Goal: Find contact information: Find contact information

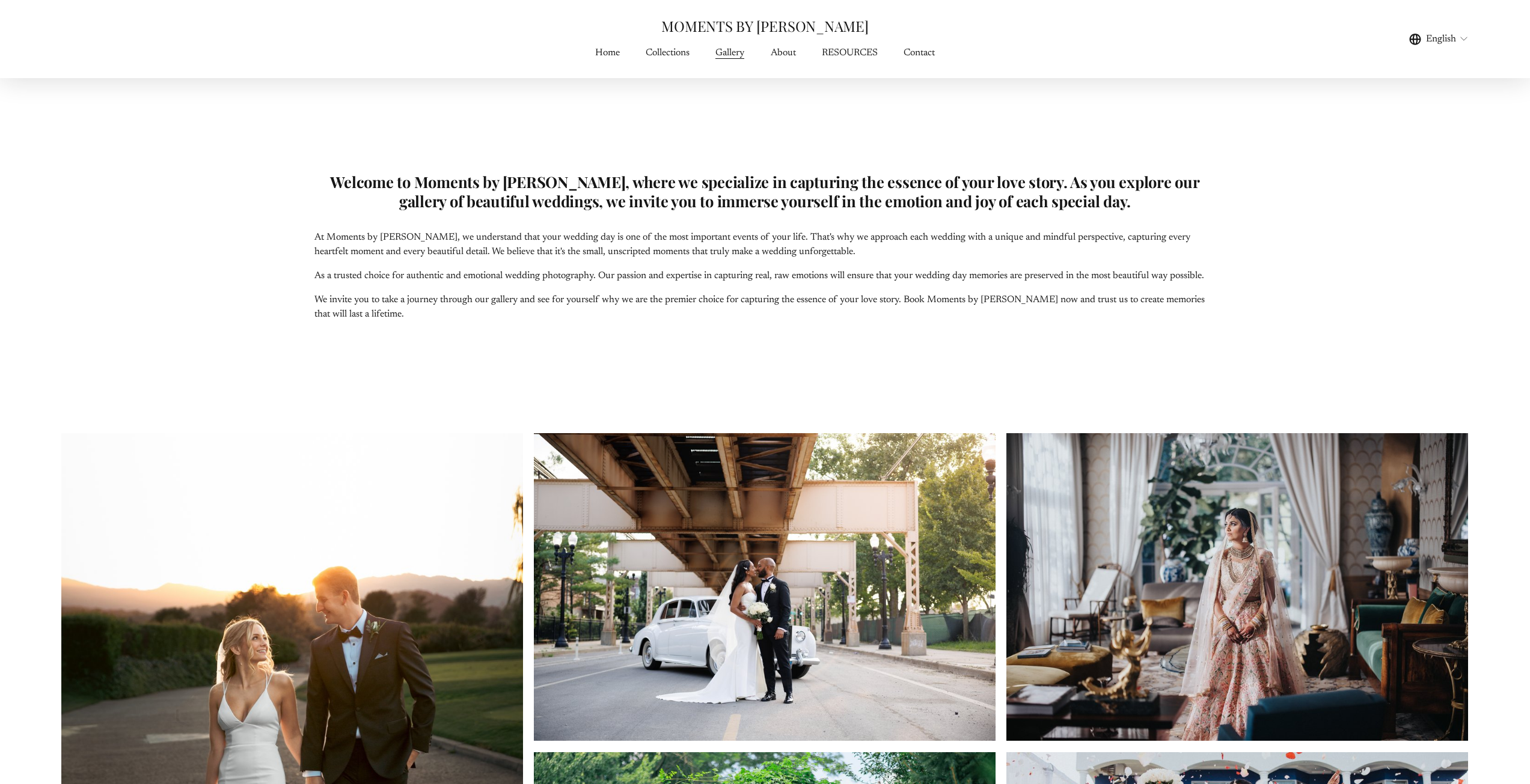
drag, startPoint x: 928, startPoint y: 59, endPoint x: 883, endPoint y: 52, distance: 45.5
click at [928, 59] on link "Contact" at bounding box center [919, 52] width 31 height 16
